Goal: Entertainment & Leisure: Consume media (video, audio)

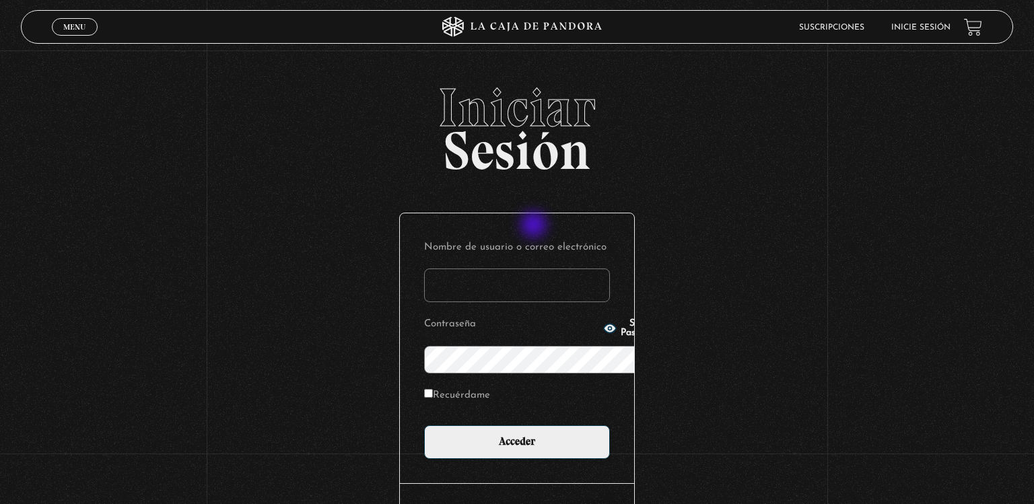
click at [535, 269] on input "Nombre de usuario o correo electrónico" at bounding box center [517, 286] width 186 height 34
type input "kathy241086@gmail.com"
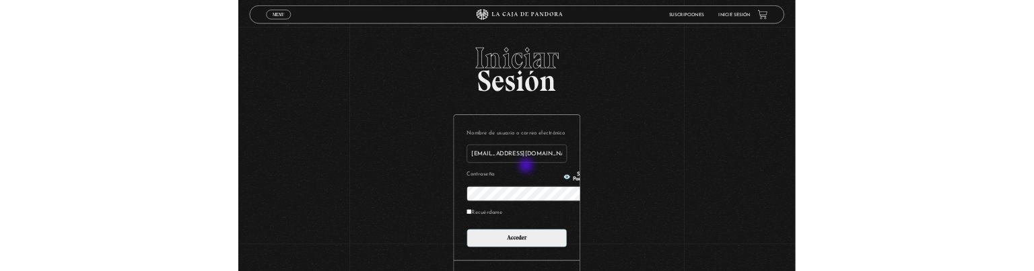
scroll to position [12, 0]
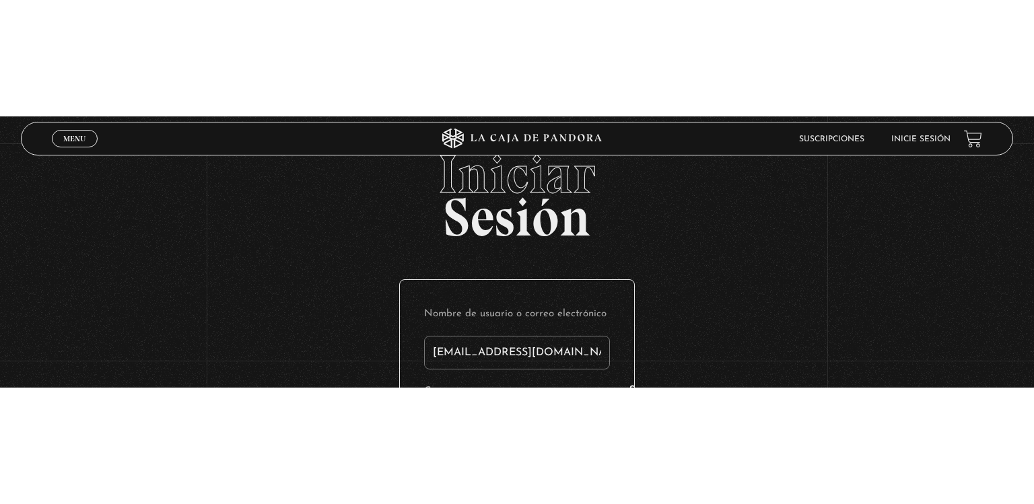
scroll to position [0, 0]
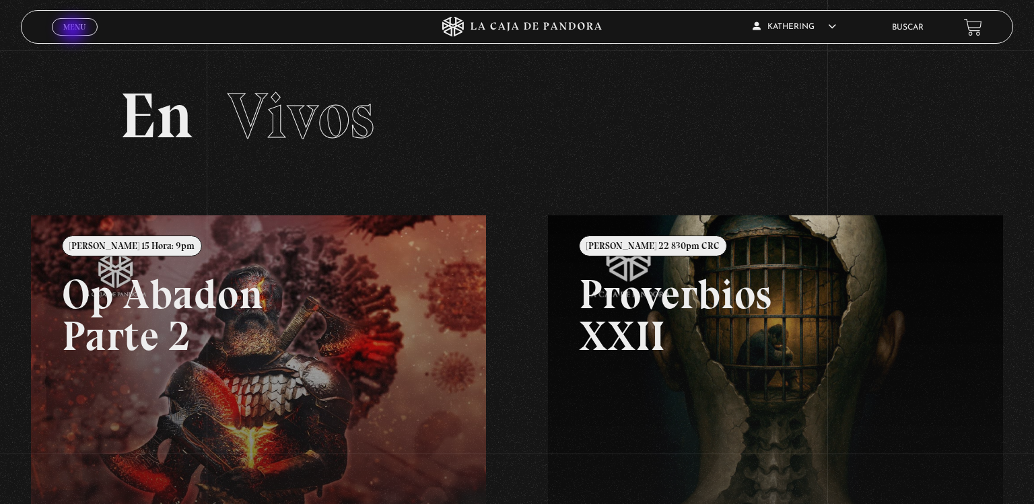
click at [74, 31] on span "Menu" at bounding box center [74, 27] width 22 height 8
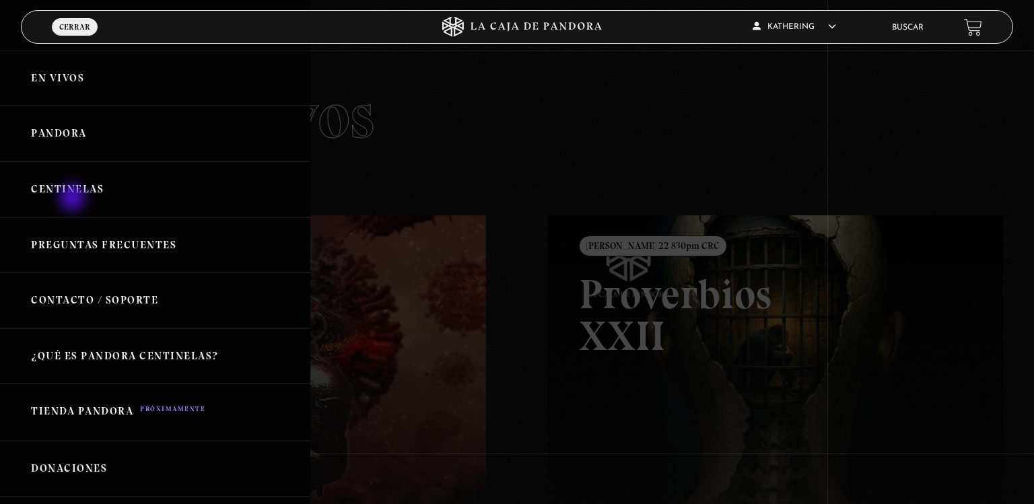
click at [74, 199] on link "Centinelas" at bounding box center [155, 190] width 310 height 56
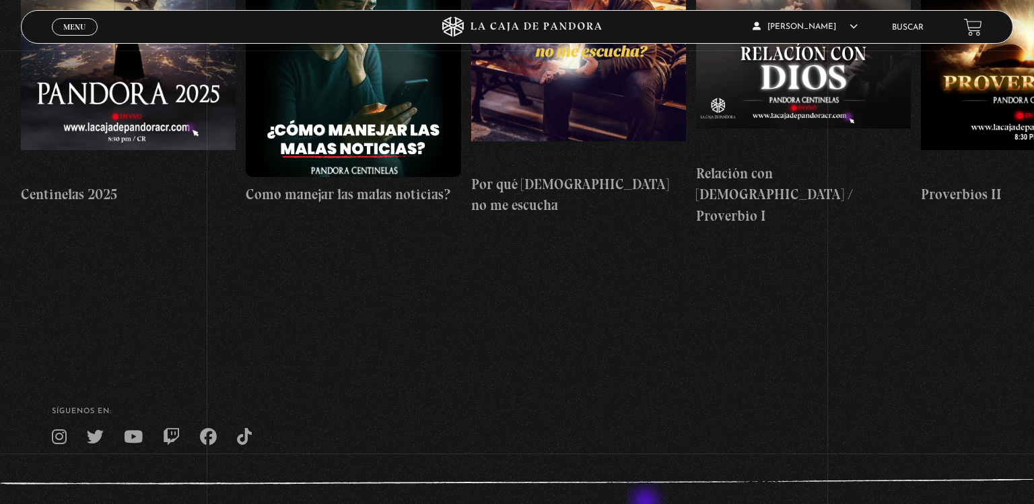
scroll to position [380, 0]
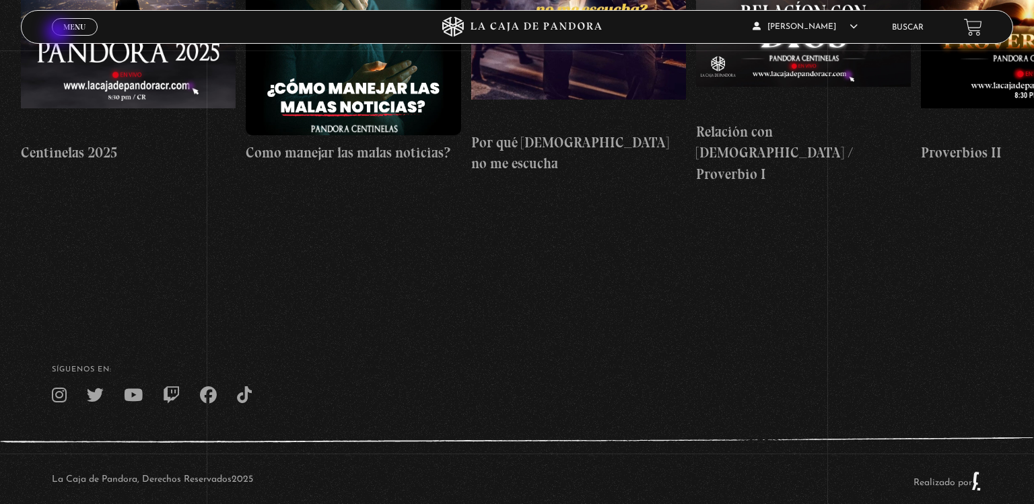
click at [59, 33] on link "Menu Cerrar" at bounding box center [75, 27] width 46 height 18
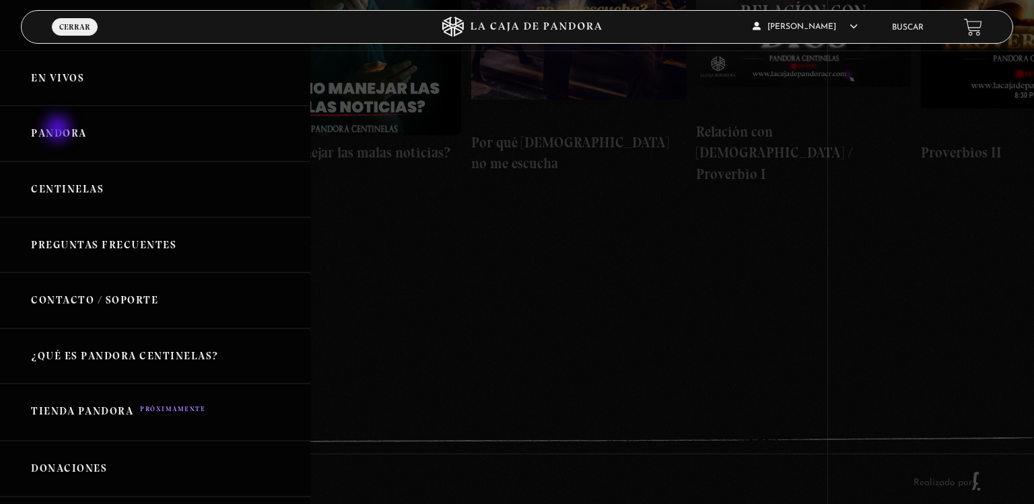
click at [59, 130] on link "Pandora" at bounding box center [155, 134] width 310 height 56
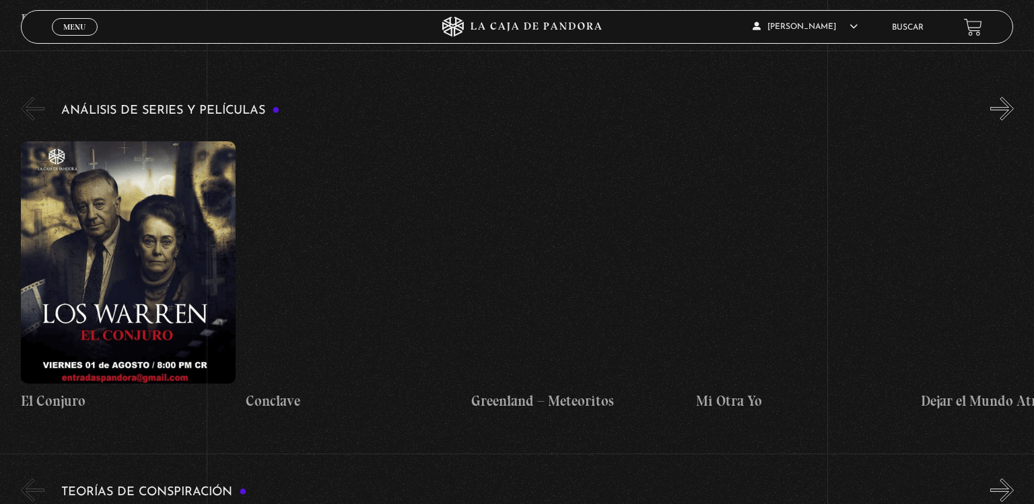
scroll to position [2489, 0]
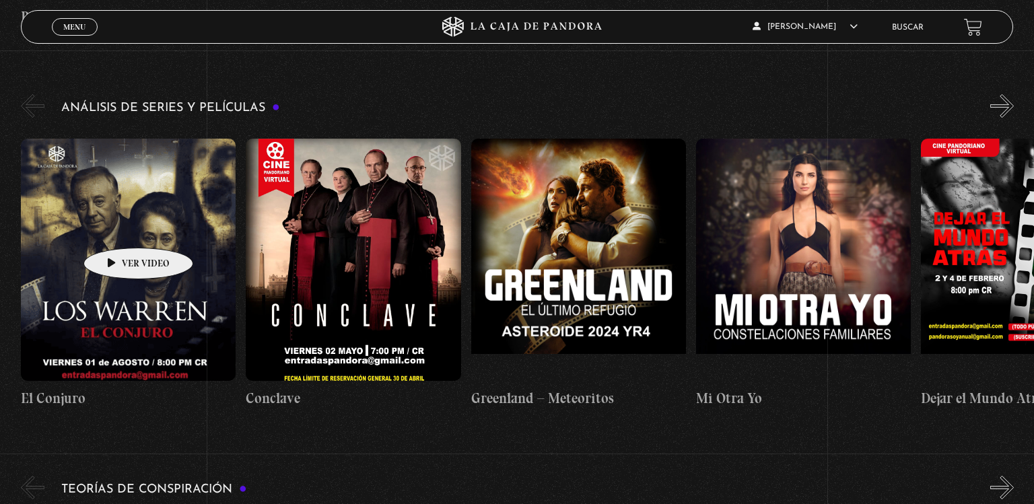
click at [117, 228] on figure at bounding box center [128, 260] width 215 height 242
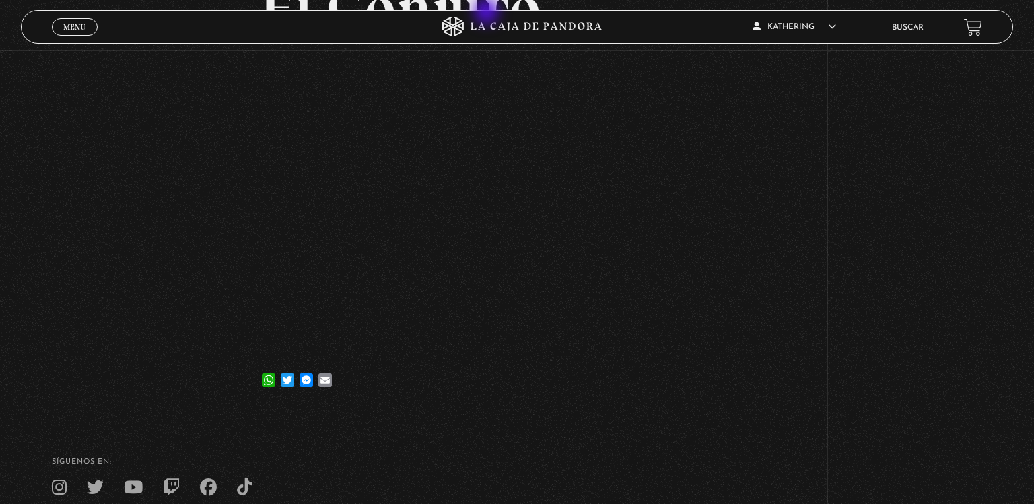
scroll to position [75, 0]
